Goal: Transaction & Acquisition: Purchase product/service

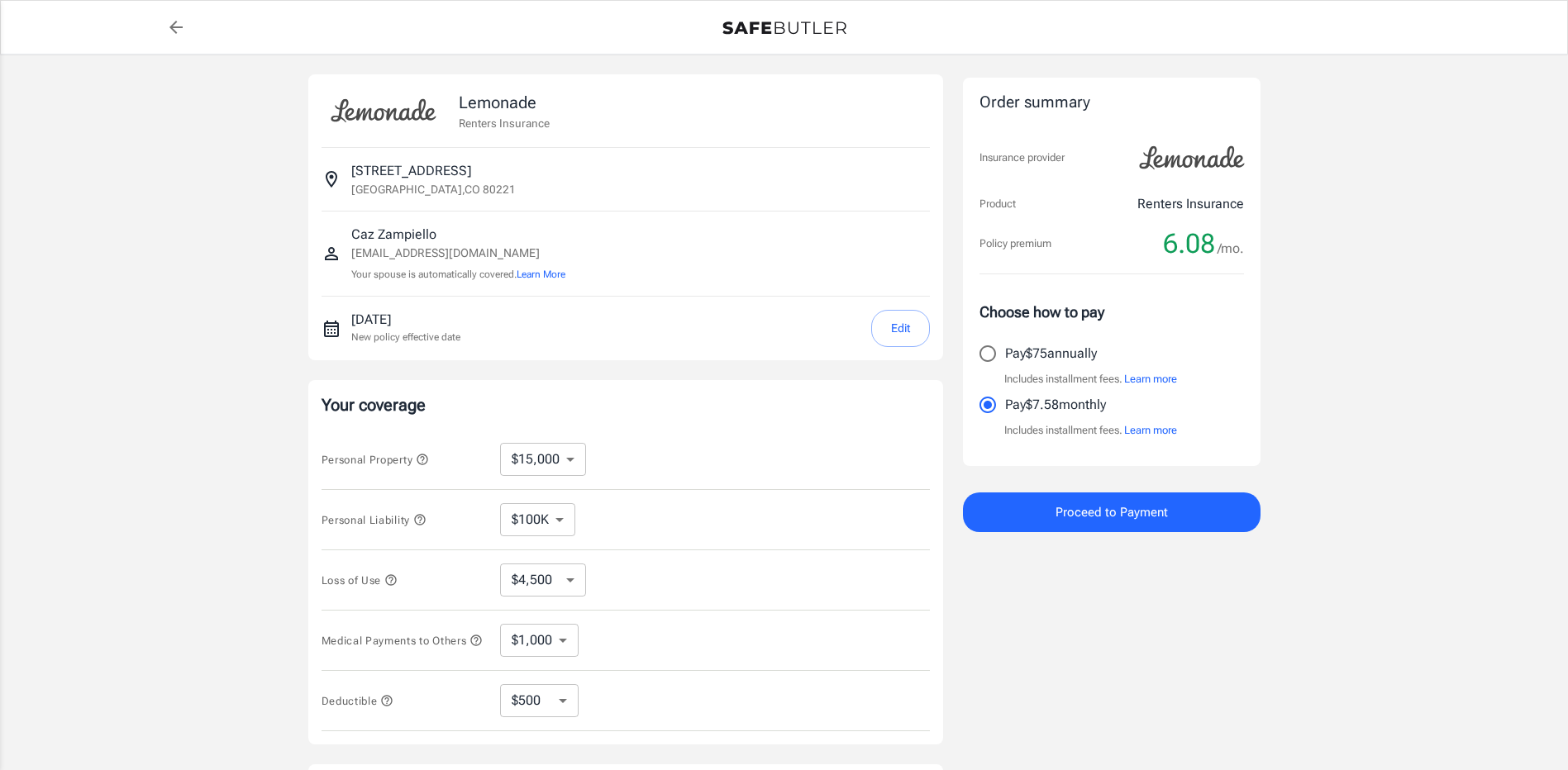
select select "15000"
select select "500"
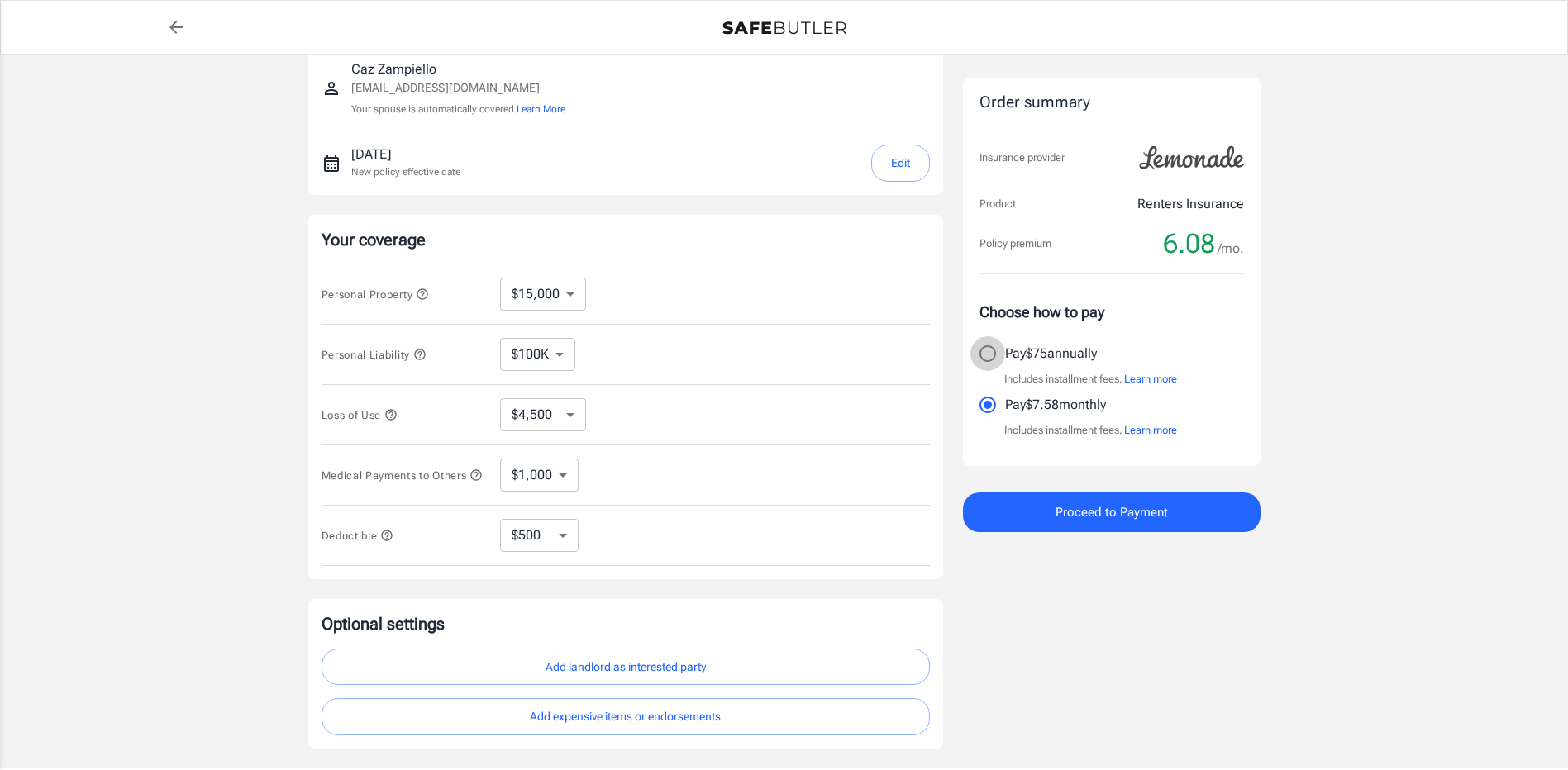
click at [987, 355] on input "Pay $75 annually" at bounding box center [988, 354] width 35 height 35
radio input "true"
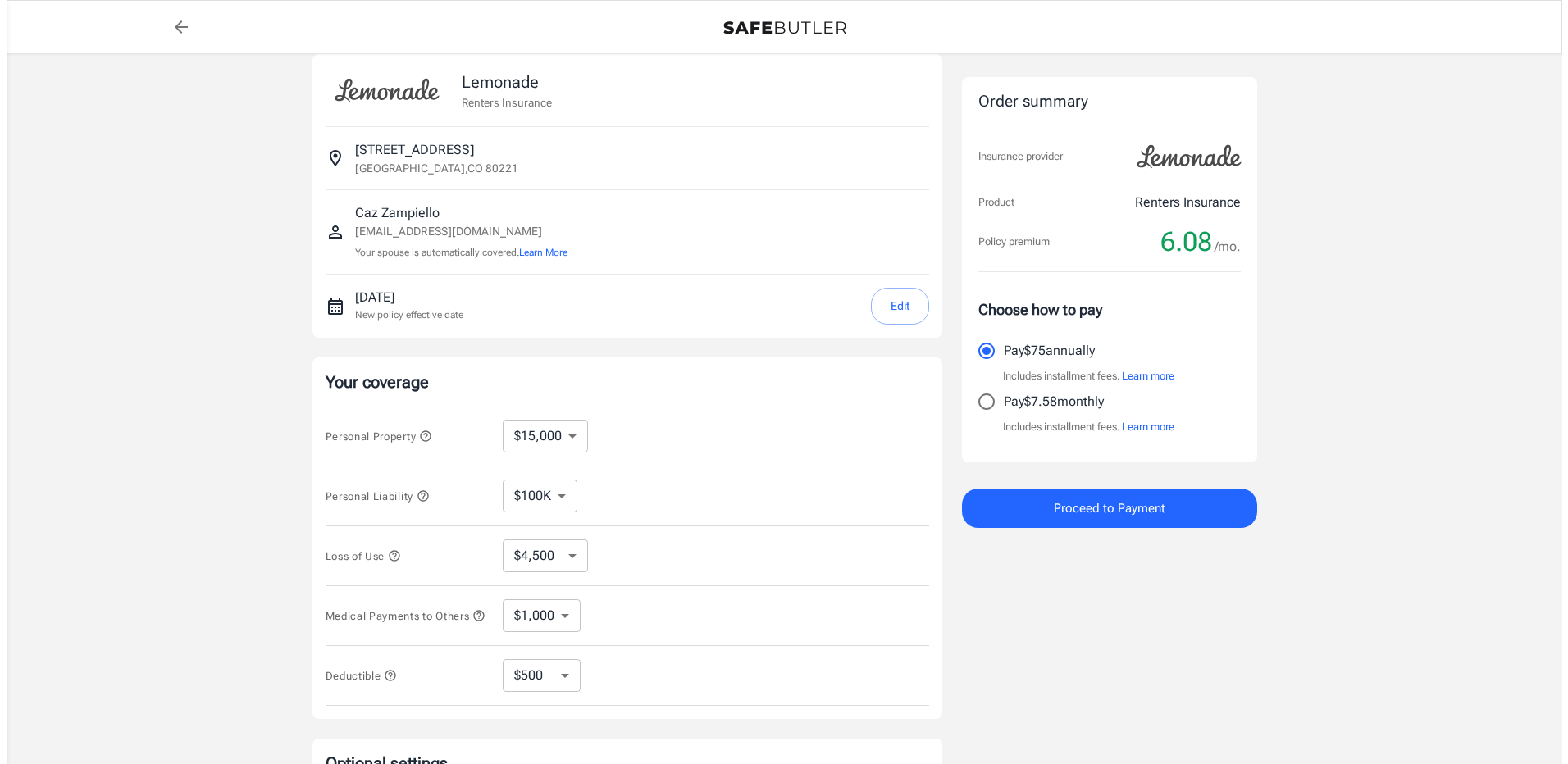
scroll to position [0, 0]
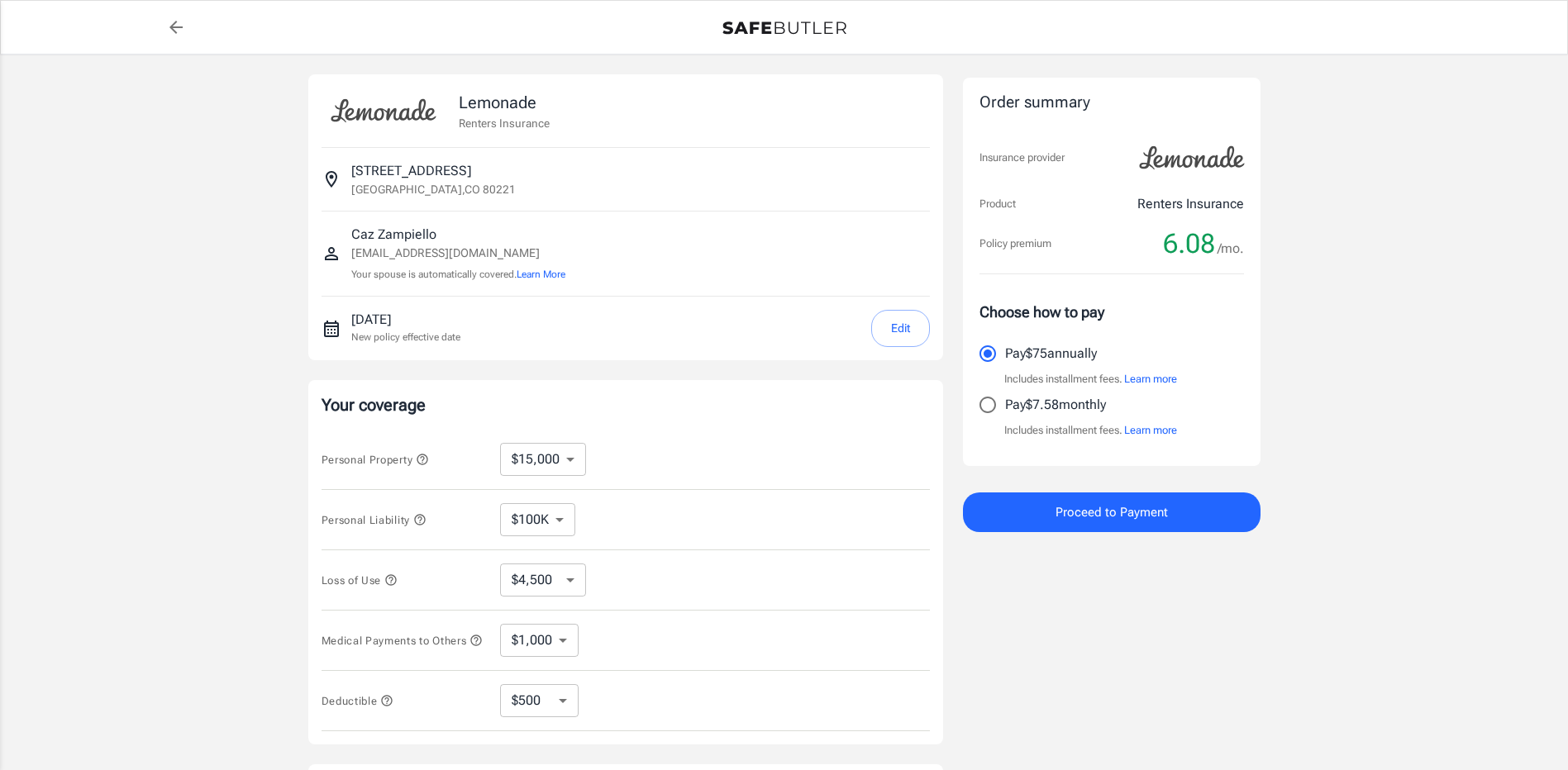
click at [175, 262] on div "Lemonade Renters Insurance [STREET_ADDRESS] Caz Zampiello [EMAIL_ADDRESS][DOMAI…" at bounding box center [784, 494] width 1568 height 880
click at [1207, 620] on div "Order summary Insurance provider Product Renters Insurance Policy premium 6.08 …" at bounding box center [1112, 494] width 298 height 839
click at [1105, 600] on div "Order summary Insurance provider Product Renters Insurance Policy premium 6.08 …" at bounding box center [1112, 494] width 298 height 839
click at [1106, 510] on span "Proceed to Payment" at bounding box center [1111, 512] width 112 height 22
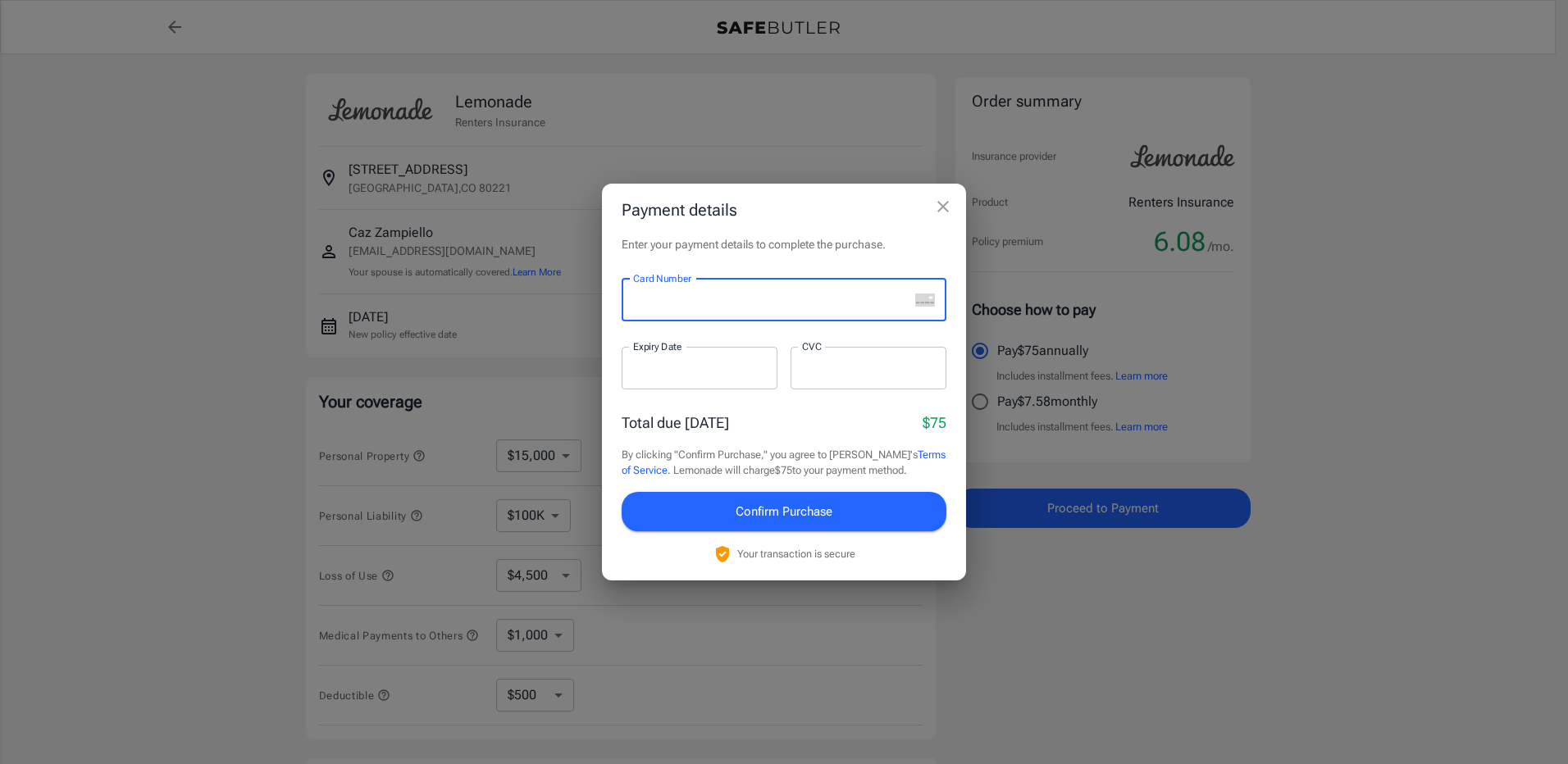
click at [692, 250] on p "Enter your payment details to complete the purchase." at bounding box center [783, 245] width 324 height 17
click at [737, 221] on h2 "Payment details" at bounding box center [784, 209] width 364 height 52
click at [724, 261] on div "Enter your payment details to complete the purchase. Card Number Card Number ​ …" at bounding box center [784, 408] width 364 height 344
click at [725, 261] on div "Enter your payment details to complete the purchase. Card Number Card Number ​ …" at bounding box center [784, 408] width 364 height 344
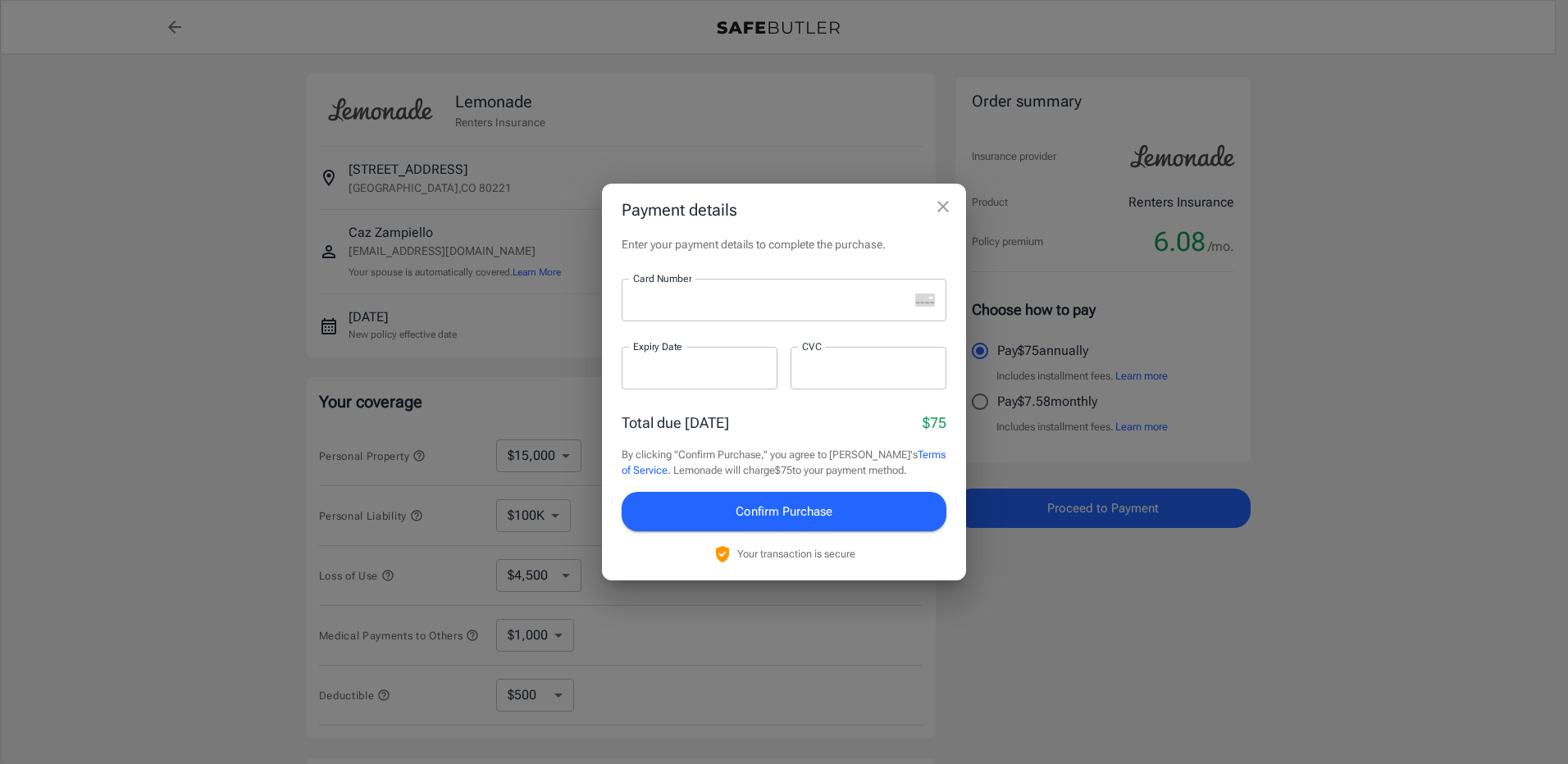
click at [703, 267] on div "Enter your payment details to complete the purchase. Card Number Card Number ​ …" at bounding box center [784, 408] width 364 height 344
click at [674, 268] on div "Enter your payment details to complete the purchase. Card Number Card Number ​ …" at bounding box center [784, 408] width 364 height 344
click at [695, 309] on div at bounding box center [765, 299] width 287 height 42
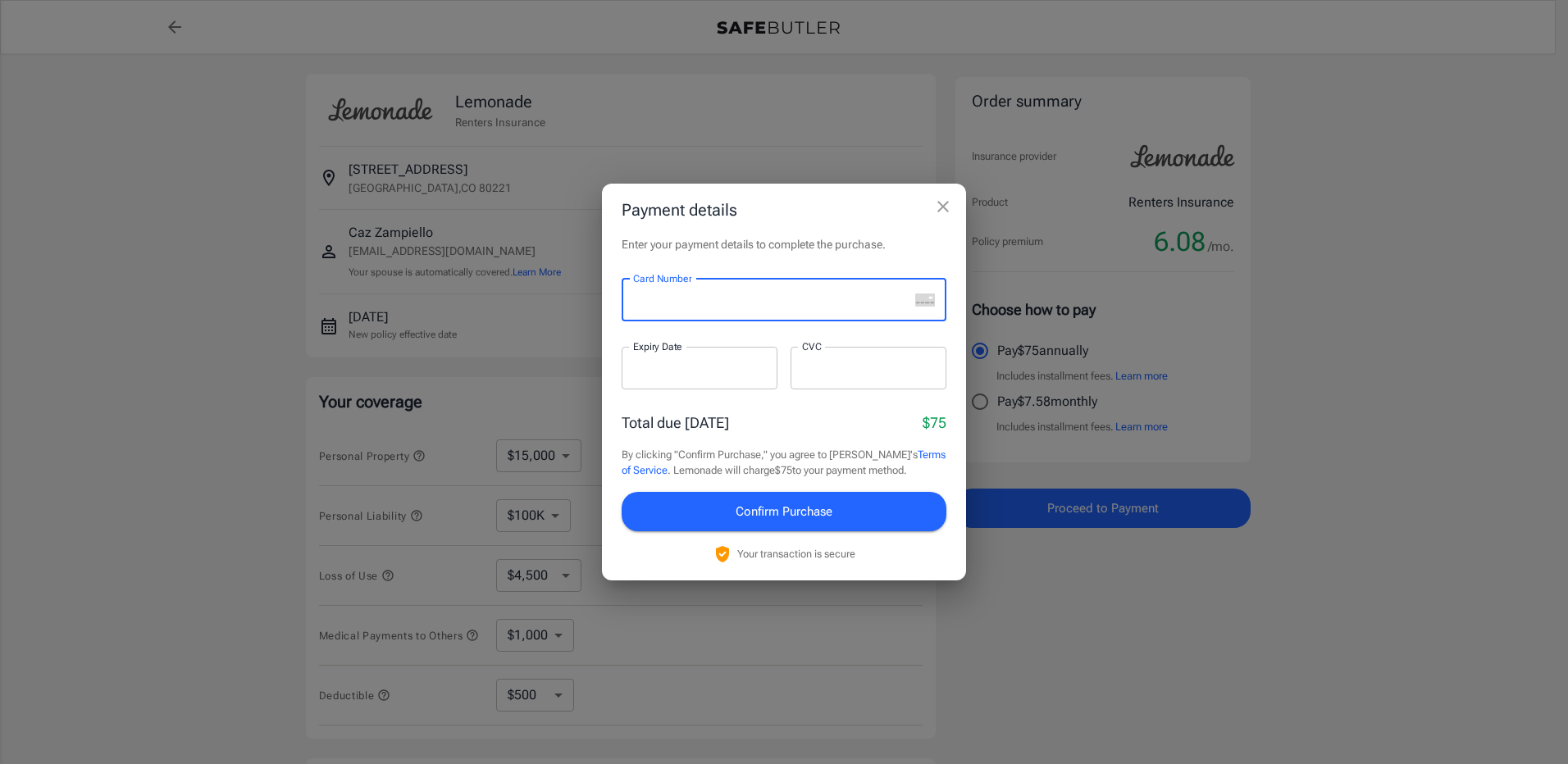
click at [695, 309] on div at bounding box center [765, 299] width 287 height 42
click at [701, 358] on div at bounding box center [699, 367] width 156 height 42
click at [909, 377] on div at bounding box center [869, 367] width 156 height 42
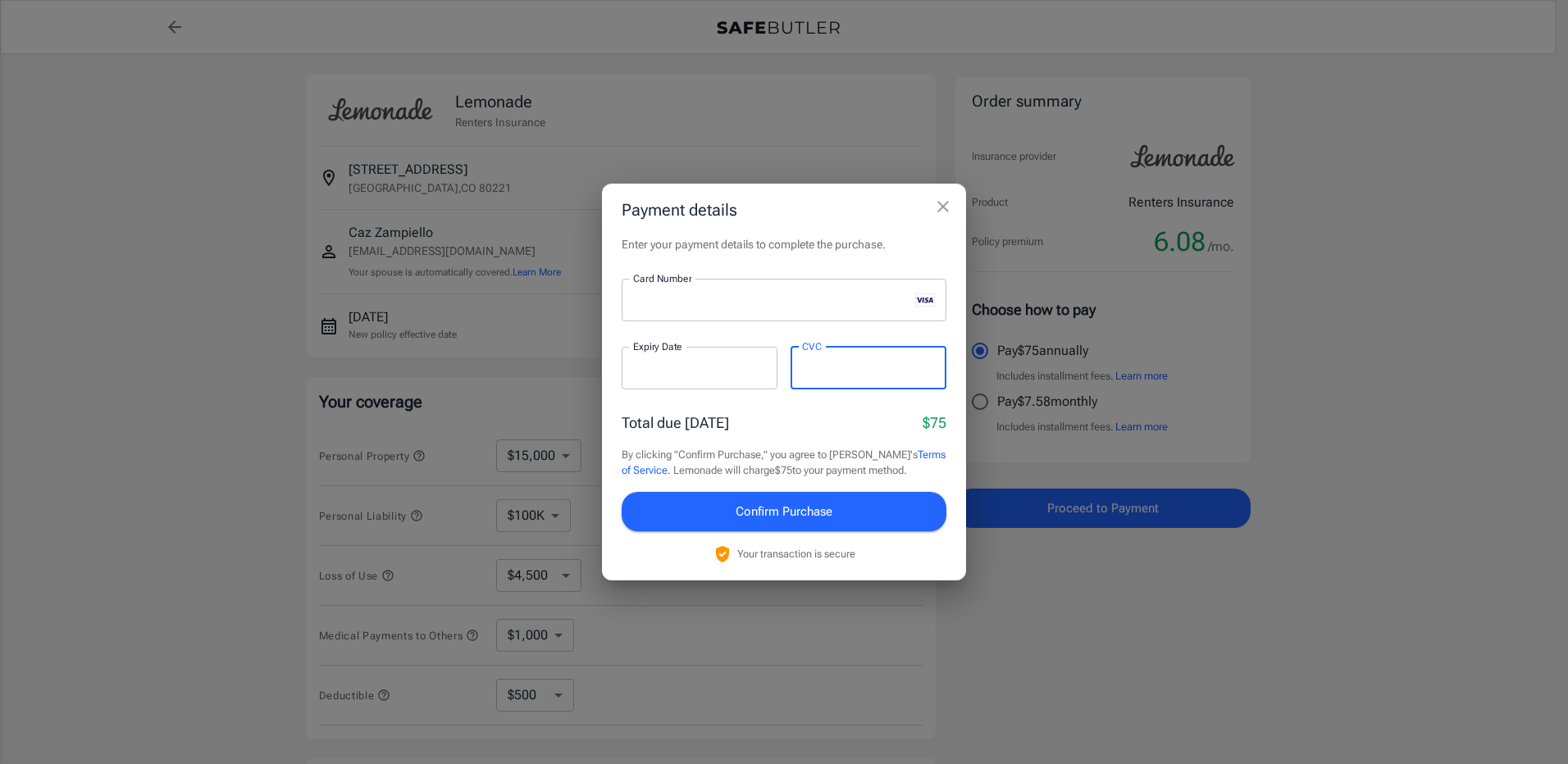
click at [885, 501] on button "Confirm Purchase" at bounding box center [783, 511] width 324 height 39
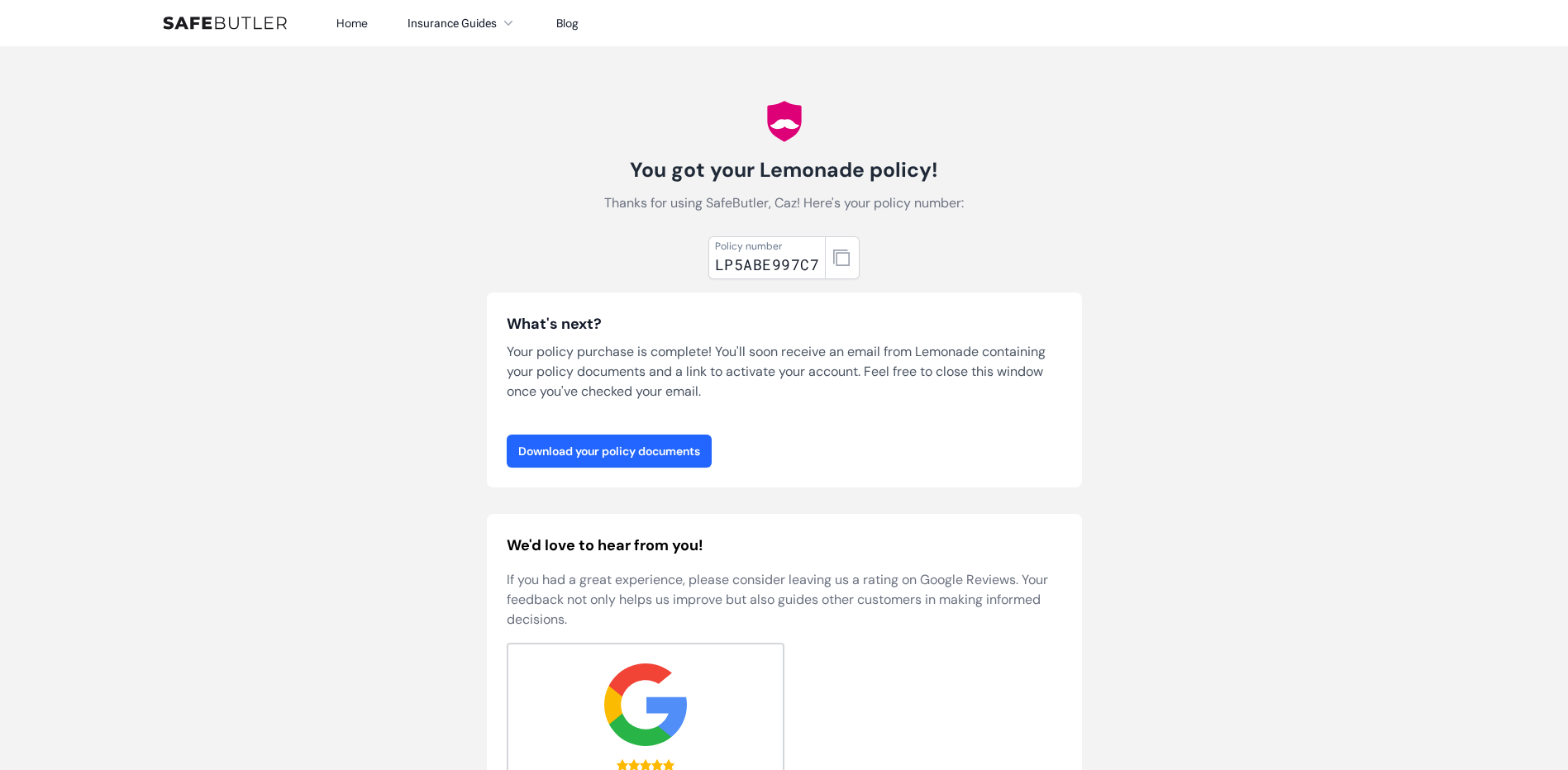
click at [665, 450] on link "Download your policy documents" at bounding box center [609, 451] width 205 height 33
click at [1130, 221] on body "Home Insurance Guides Renters Insurance Blog" at bounding box center [784, 644] width 1568 height 1288
click at [1147, 150] on body "Home Insurance Guides Renters Insurance Blog" at bounding box center [784, 644] width 1568 height 1288
